Goal: Information Seeking & Learning: Find specific fact

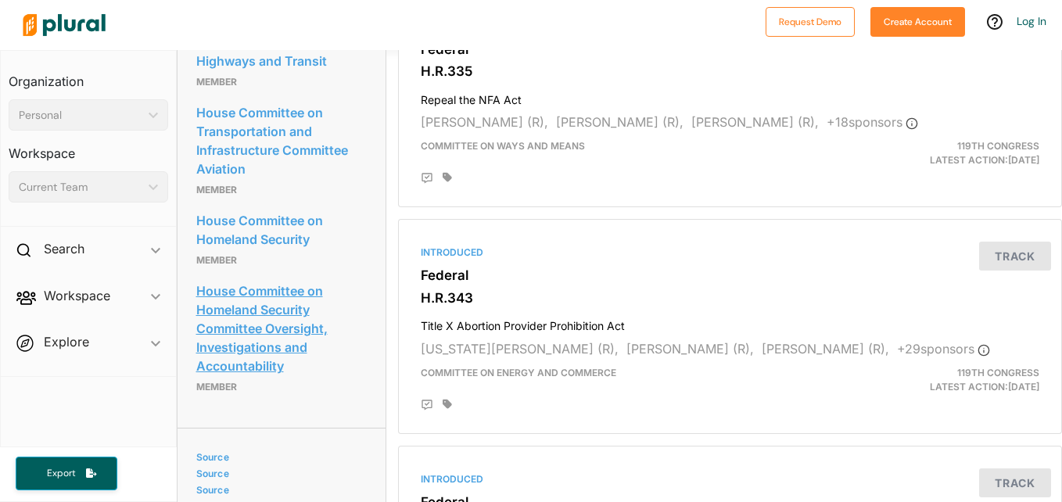
scroll to position [1876, 0]
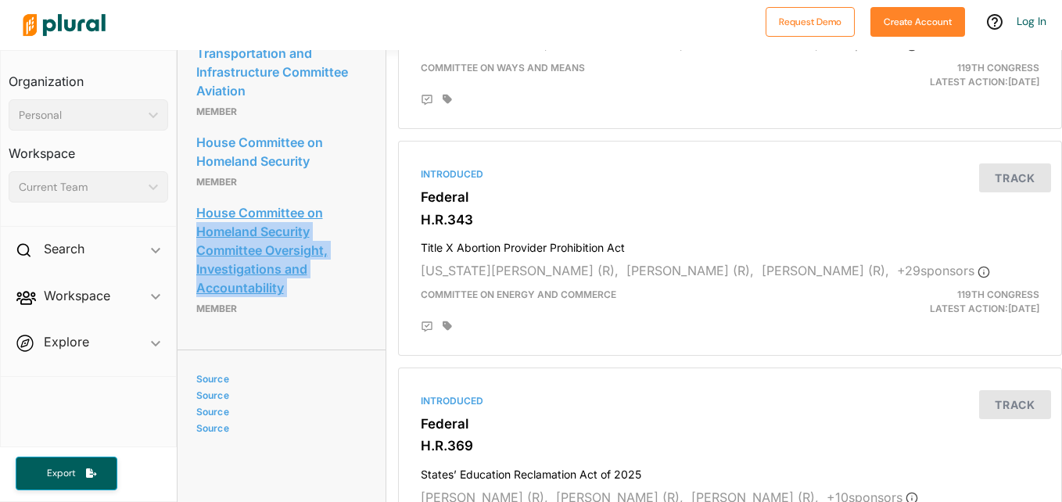
drag, startPoint x: 196, startPoint y: 385, endPoint x: 195, endPoint y: 308, distance: 76.6
click at [196, 308] on div "House Committee on Homeland Security Committee Oversight, Investigations and Ac…" at bounding box center [281, 259] width 170 height 127
copy link "Homeland Security Committee Oversight, Investigations and Accountability"
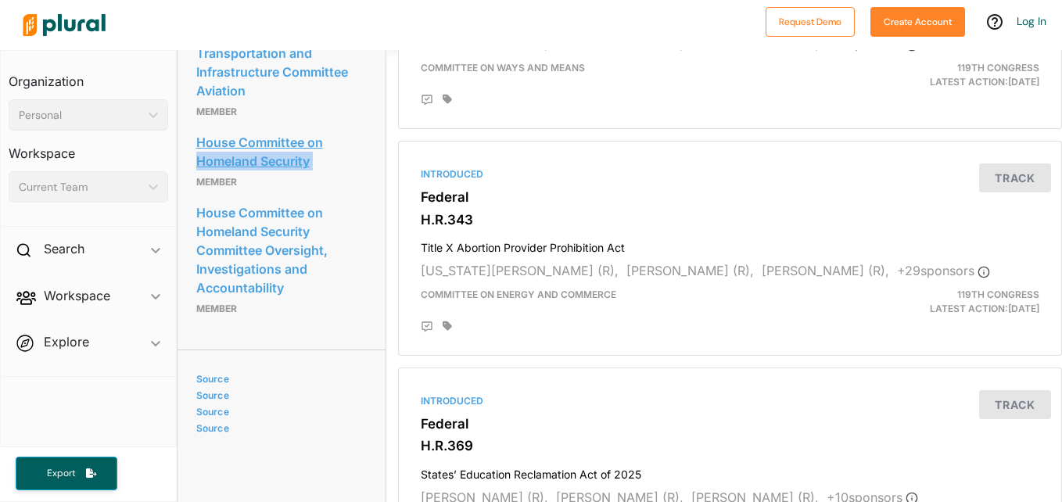
drag, startPoint x: 197, startPoint y: 254, endPoint x: 198, endPoint y: 236, distance: 18.0
click at [198, 196] on div "House Committee on Homeland Security Member" at bounding box center [281, 161] width 170 height 70
copy link "Homeland Security"
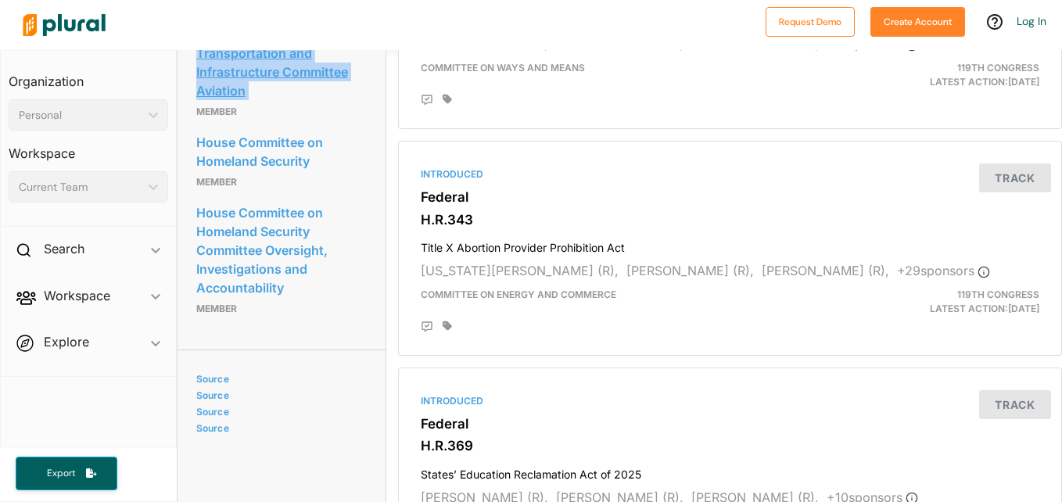
drag, startPoint x: 196, startPoint y: 184, endPoint x: 199, endPoint y: 131, distance: 52.4
click at [199, 126] on div "House Committee on Transportation and Infrastructure Committee Aviation Member" at bounding box center [281, 72] width 170 height 108
copy link "Transportation and Infrastructure Committee Aviation"
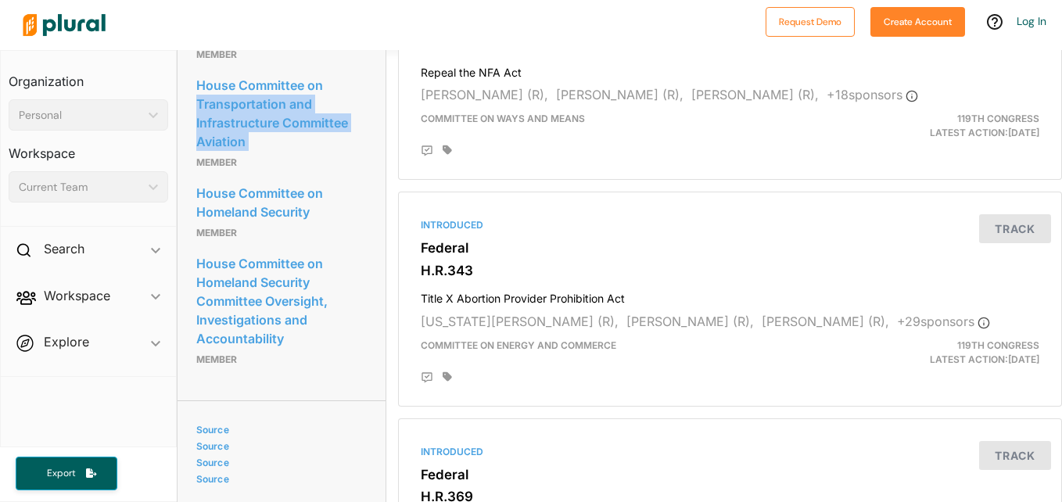
scroll to position [1798, 0]
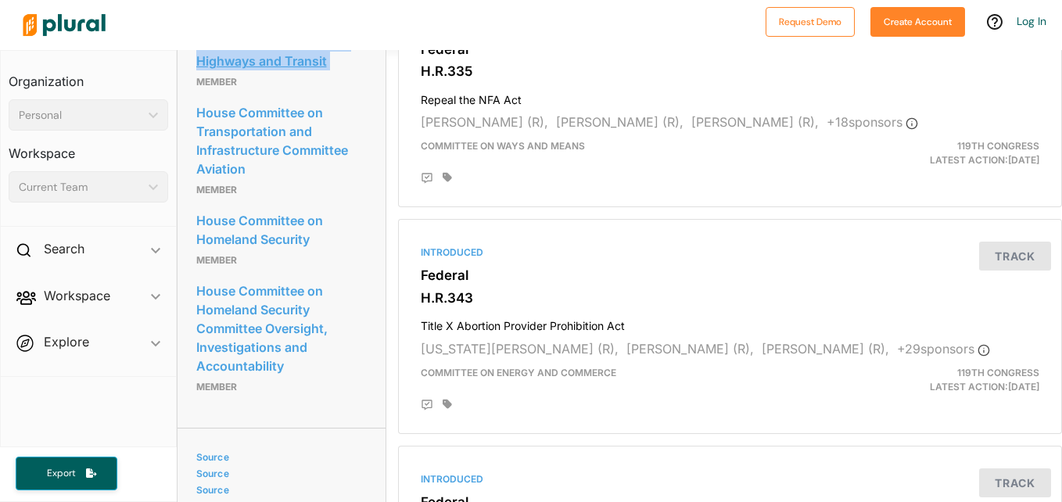
drag, startPoint x: 197, startPoint y: 156, endPoint x: 199, endPoint y: 104, distance: 51.6
click at [199, 96] on div "House Committee on Transportation and Infrastructure Committee Highways and Tra…" at bounding box center [281, 42] width 170 height 108
copy link "Transportation and Infrastructure Committee Highways and Transit"
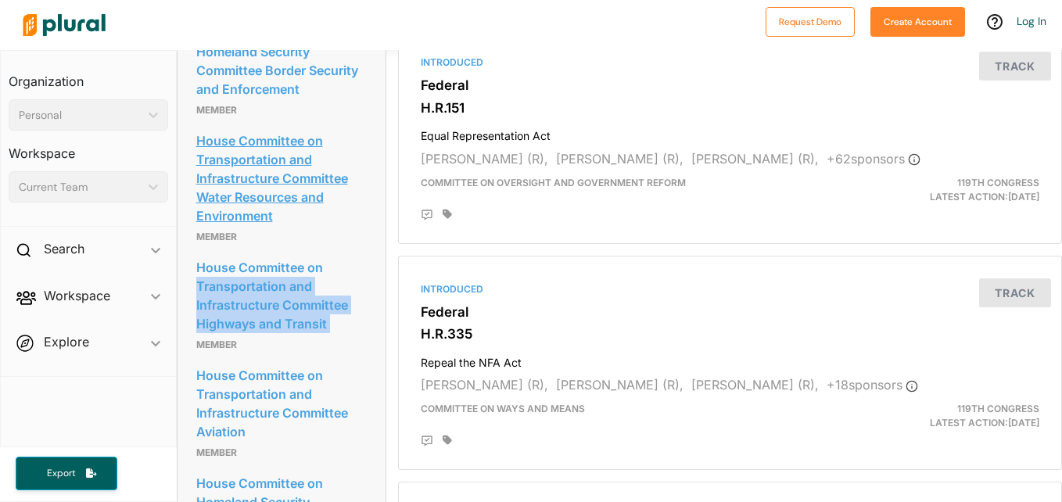
scroll to position [1485, 0]
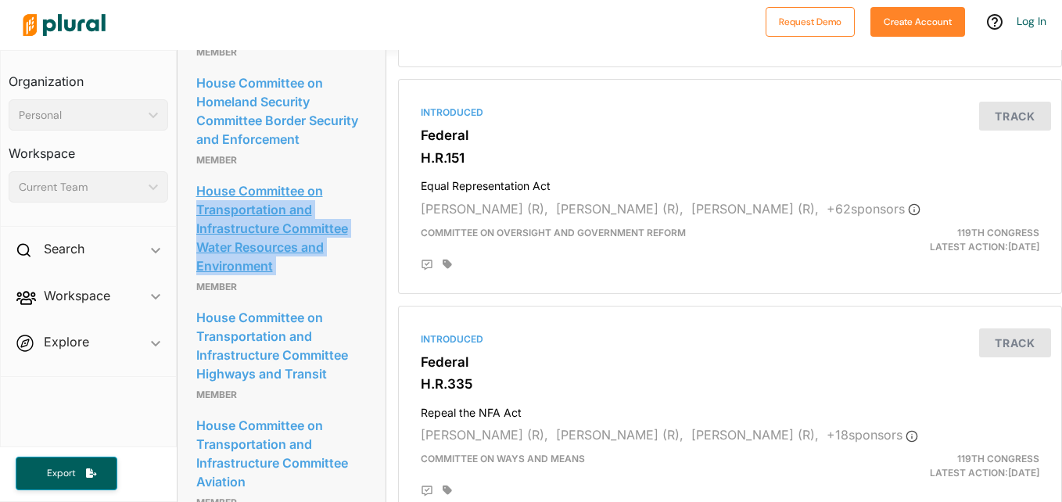
drag, startPoint x: 198, startPoint y: 364, endPoint x: 197, endPoint y: 287, distance: 77.4
click at [197, 287] on div "House Committee on Transportation and Infrastructure Committee Water Resources …" at bounding box center [281, 237] width 170 height 127
copy link "Transportation and Infrastructure Committee Water Resources and Environment"
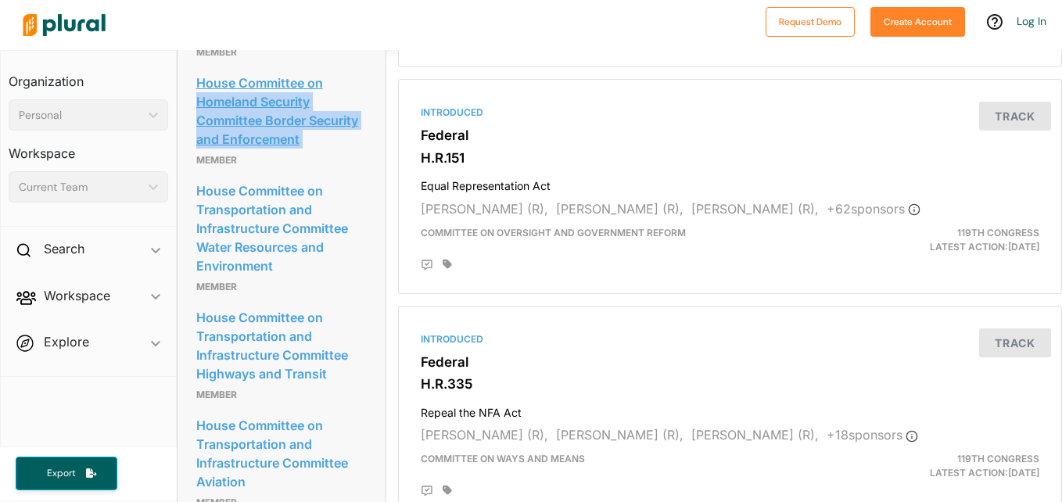
drag, startPoint x: 199, startPoint y: 236, endPoint x: 195, endPoint y: 179, distance: 57.2
click at [196, 174] on div "House Committee on Homeland Security Committee Border Security and Enforcement …" at bounding box center [281, 120] width 170 height 108
copy link "Homeland Security Committee Border Security and Enforcement"
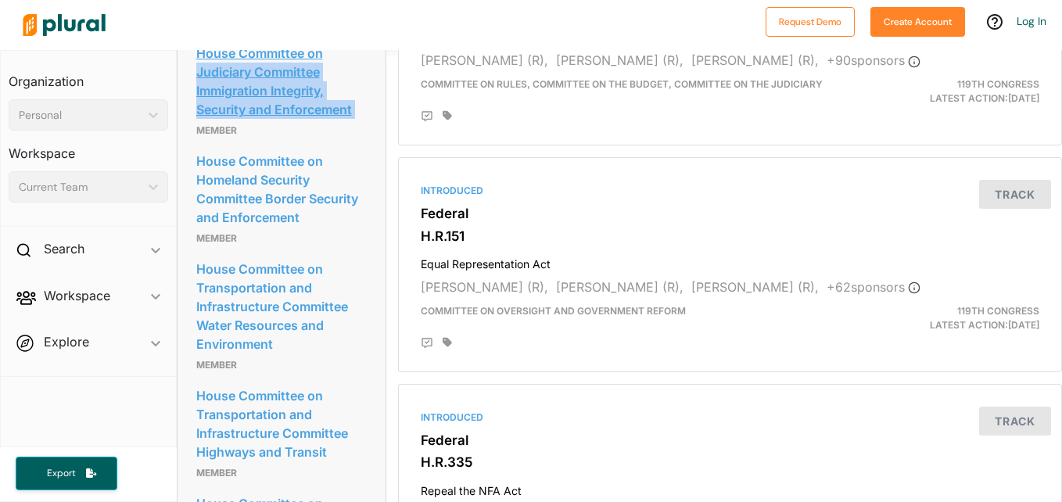
drag, startPoint x: 196, startPoint y: 207, endPoint x: 196, endPoint y: 152, distance: 55.5
click at [196, 145] on div "House Committee on Judiciary Committee Immigration Integrity, Security and Enfo…" at bounding box center [281, 91] width 170 height 108
copy link "Judiciary Committee Immigration Integrity, Security and Enforcement"
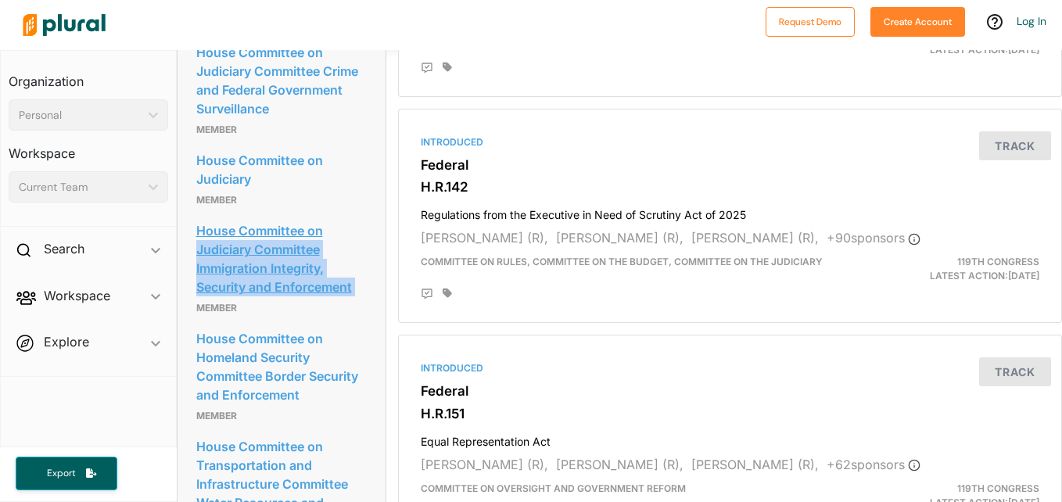
scroll to position [1251, 0]
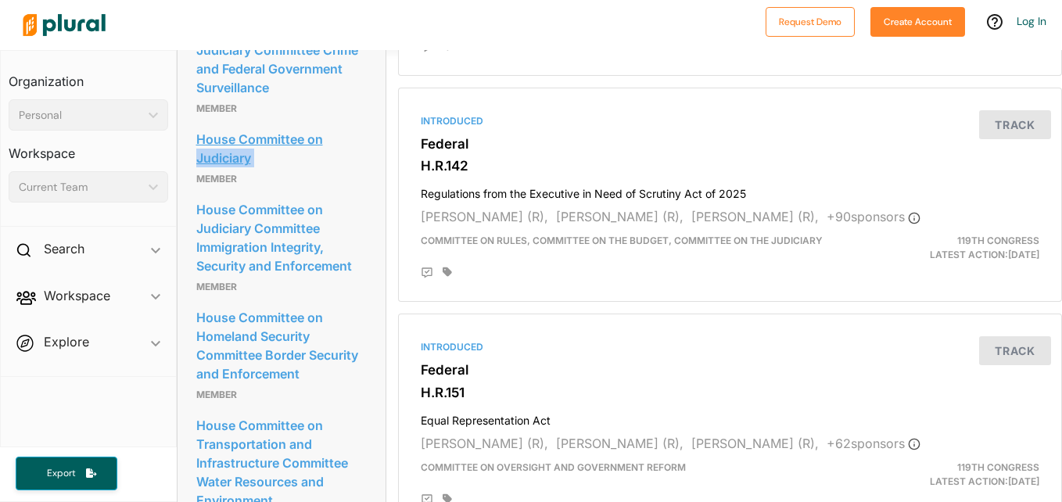
drag, startPoint x: 195, startPoint y: 253, endPoint x: 199, endPoint y: 235, distance: 18.3
click at [199, 193] on div "House Committee on Judiciary Member" at bounding box center [281, 158] width 170 height 70
copy link "Judiciary"
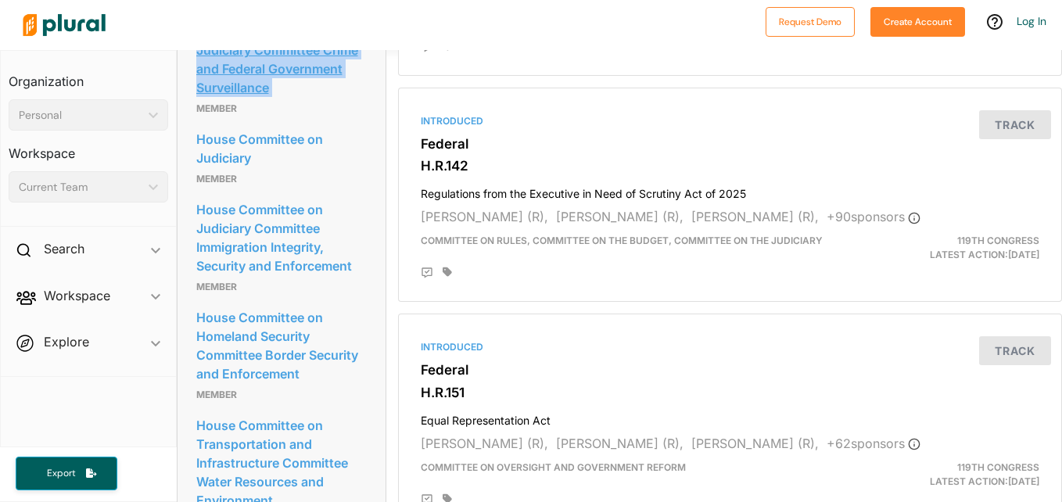
drag, startPoint x: 199, startPoint y: 180, endPoint x: 197, endPoint y: 128, distance: 51.6
click at [197, 123] on div "House Committee on Judiciary Committee Crime and Federal Government Surveillanc…" at bounding box center [281, 69] width 170 height 108
drag, startPoint x: 197, startPoint y: 128, endPoint x: 219, endPoint y: 134, distance: 22.6
copy link "Judiciary Committee Crime and Federal Government Surveillance"
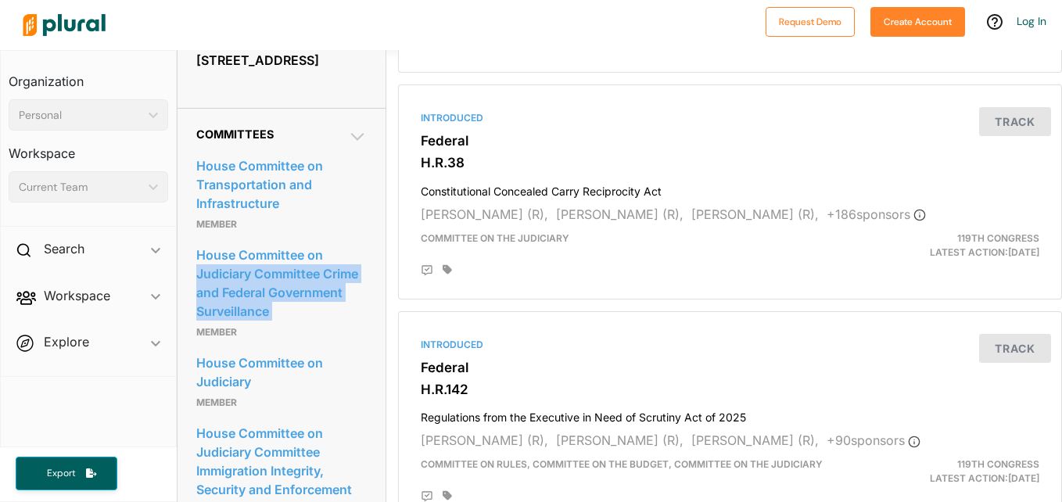
scroll to position [1016, 0]
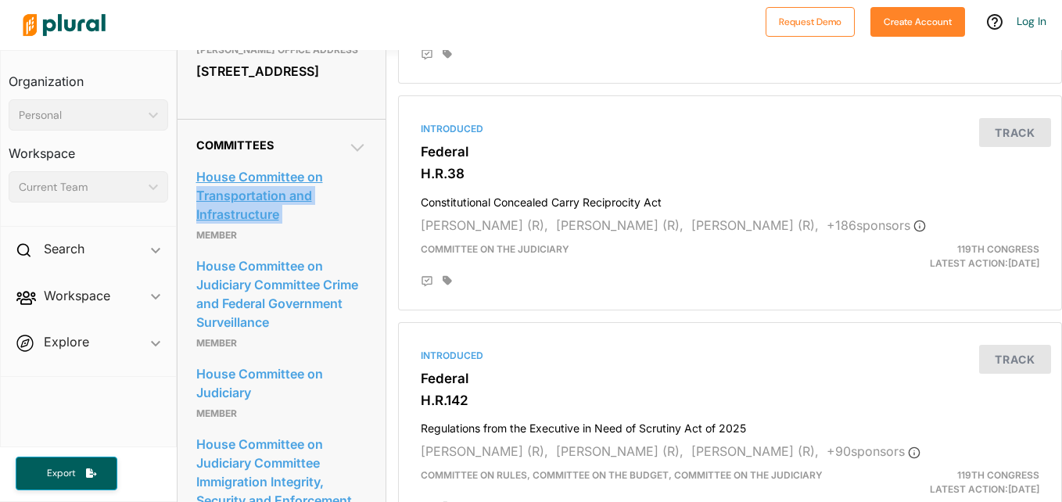
drag, startPoint x: 196, startPoint y: 310, endPoint x: 197, endPoint y: 271, distance: 38.3
click at [197, 249] on div "House Committee on Transportation and Infrastructure Member" at bounding box center [281, 204] width 170 height 89
copy link "Transportation and Infrastructure"
